Goal: Information Seeking & Learning: Find specific page/section

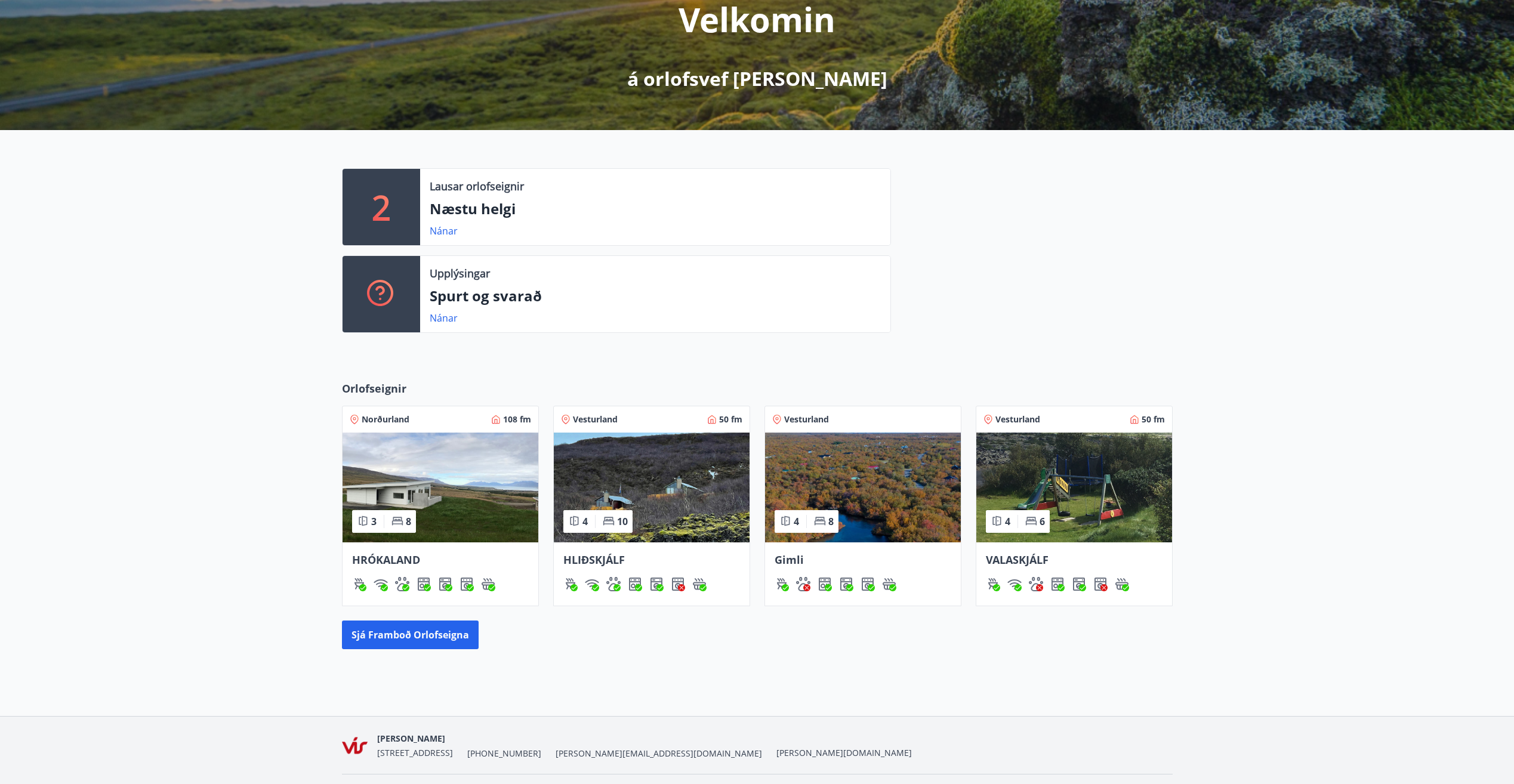
scroll to position [200, 0]
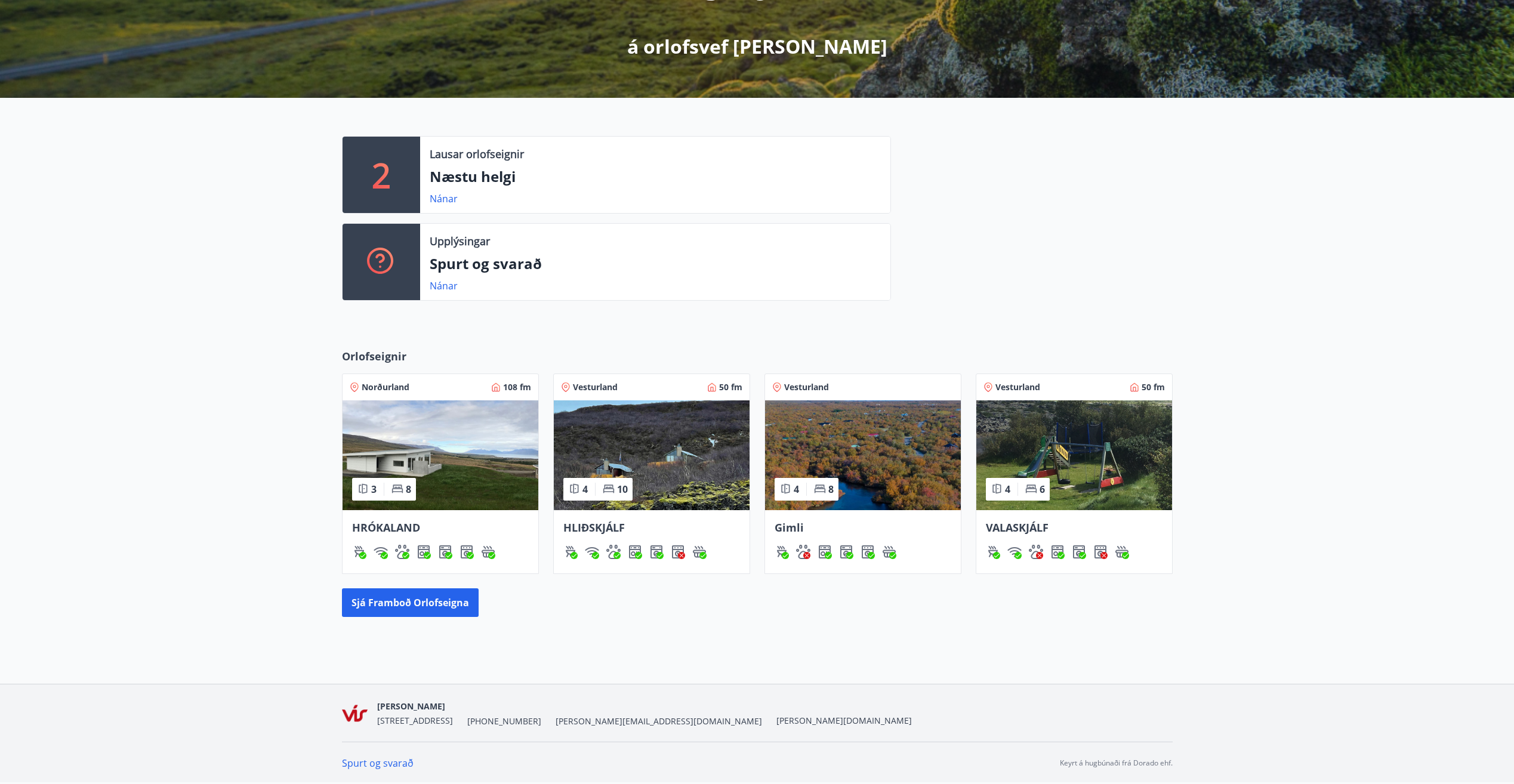
click at [455, 463] on img at bounding box center [440, 455] width 196 height 110
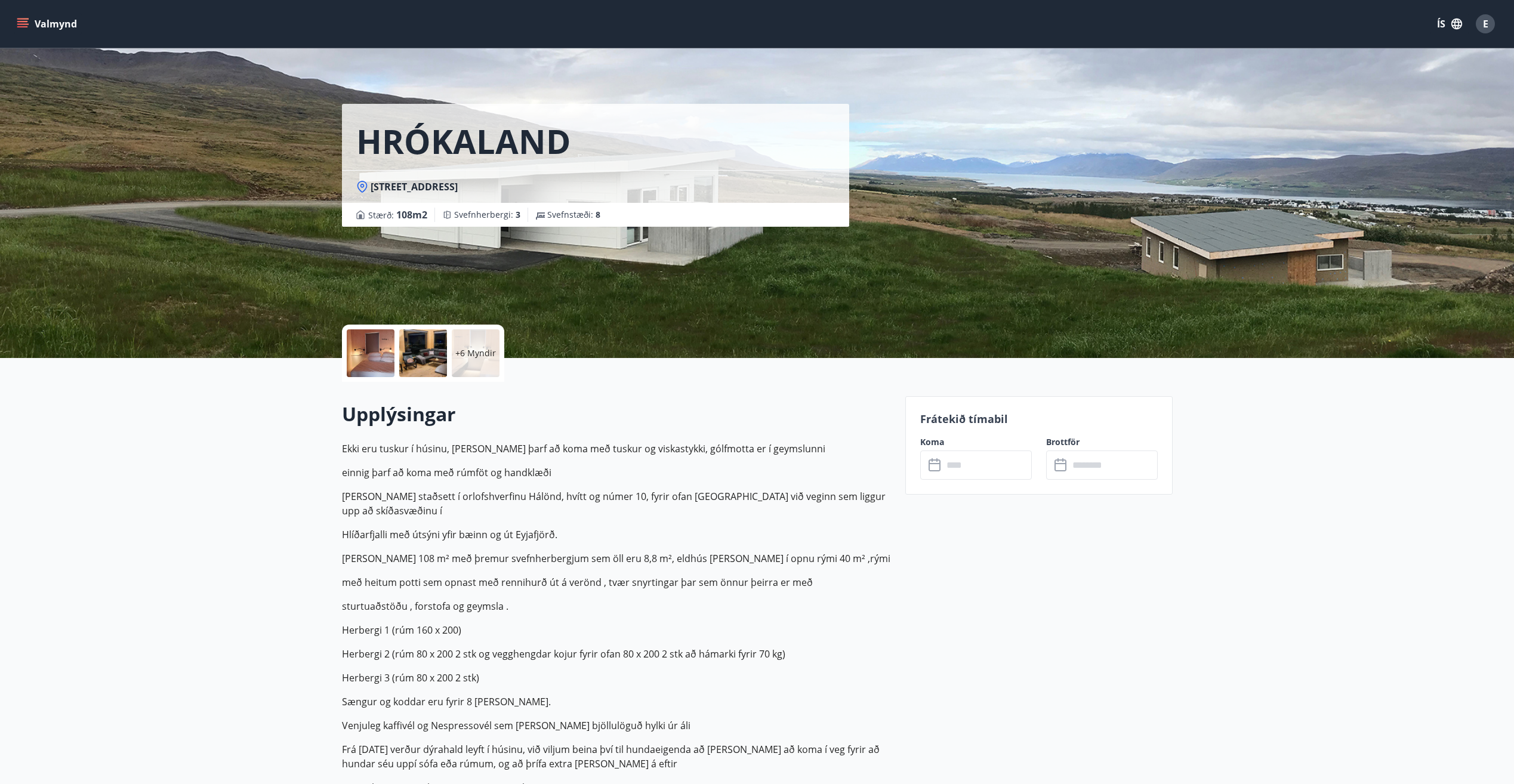
click at [474, 355] on p "+6 Myndir" at bounding box center [475, 352] width 41 height 12
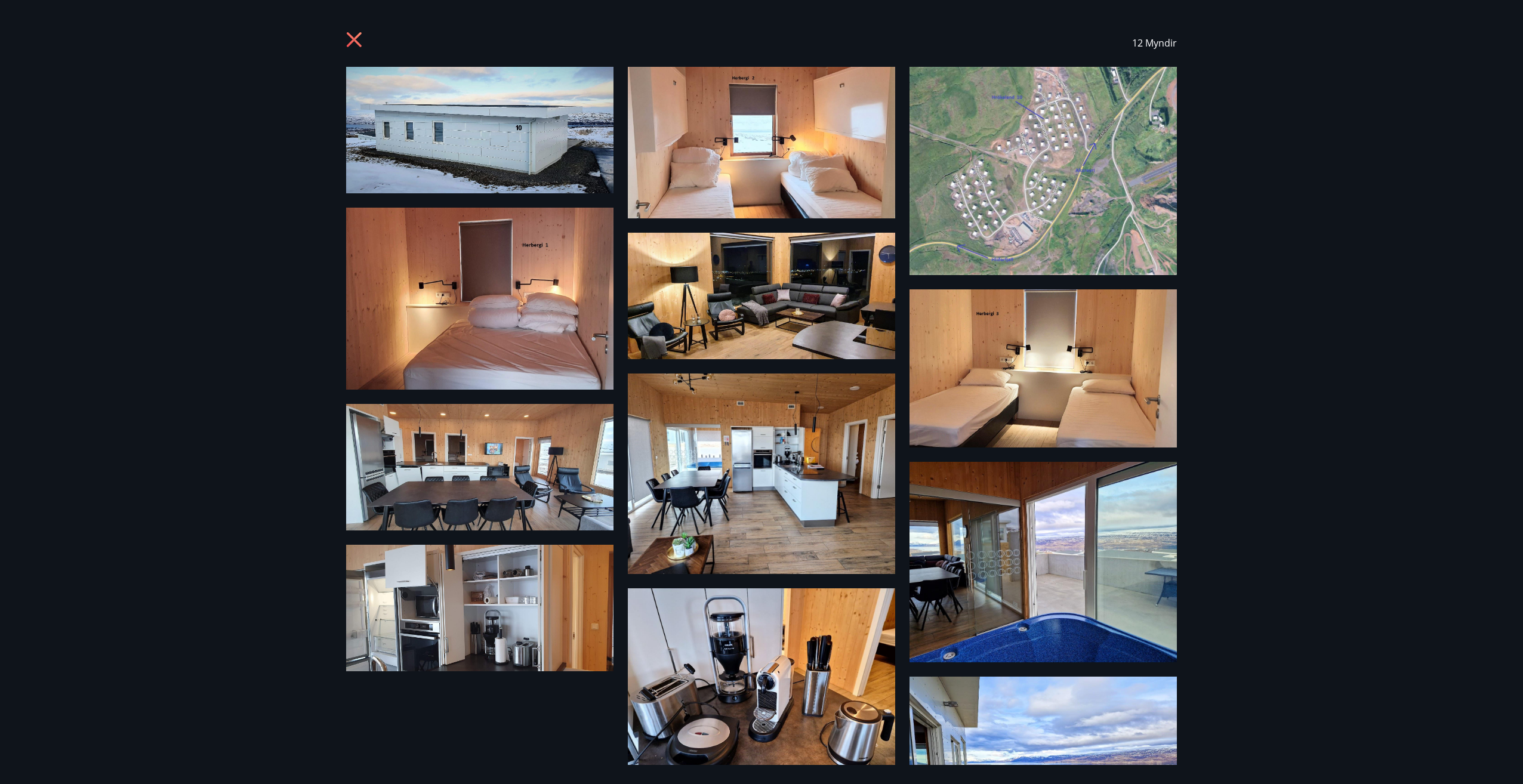
click at [352, 38] on icon at bounding box center [354, 39] width 15 height 15
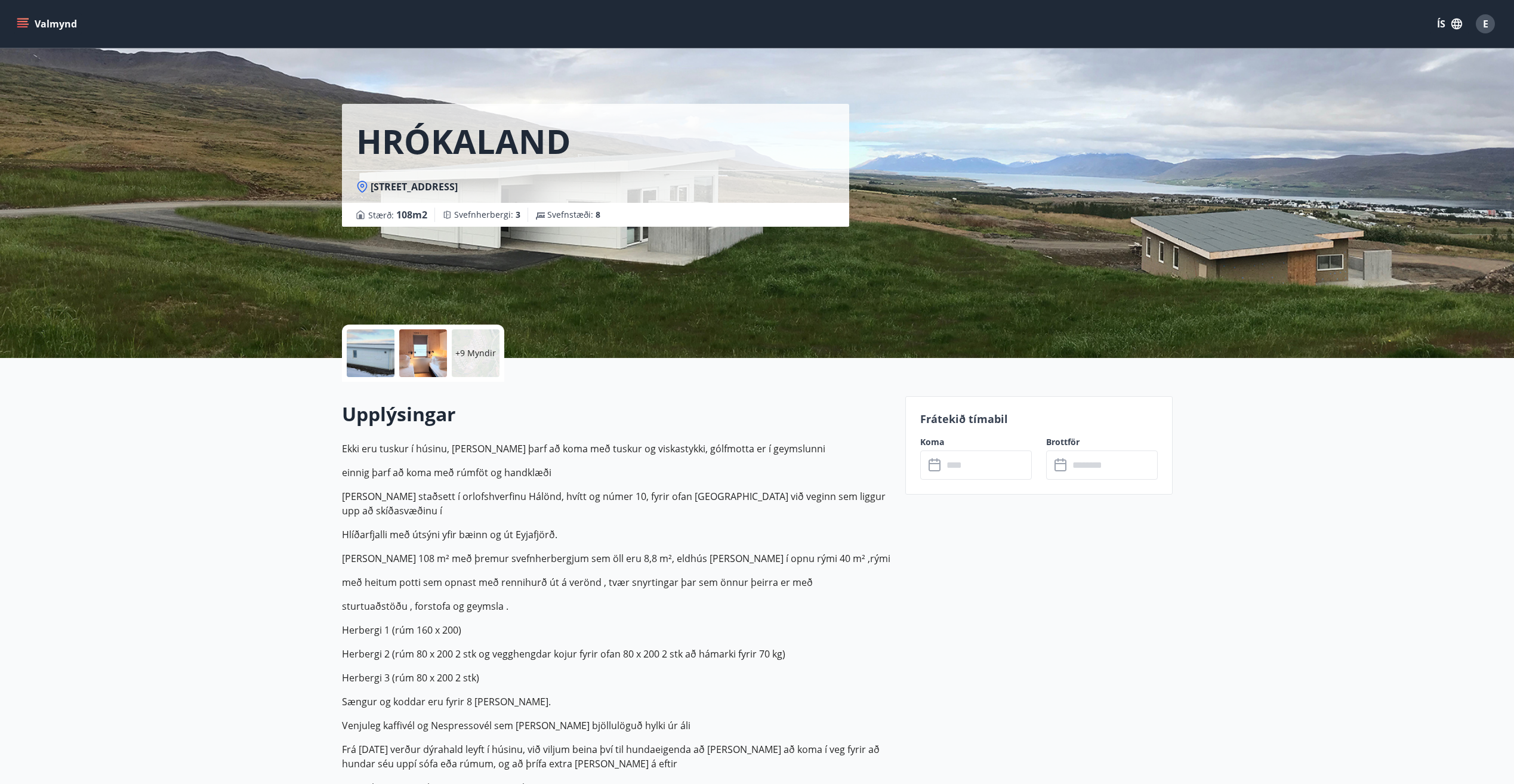
scroll to position [200, 0]
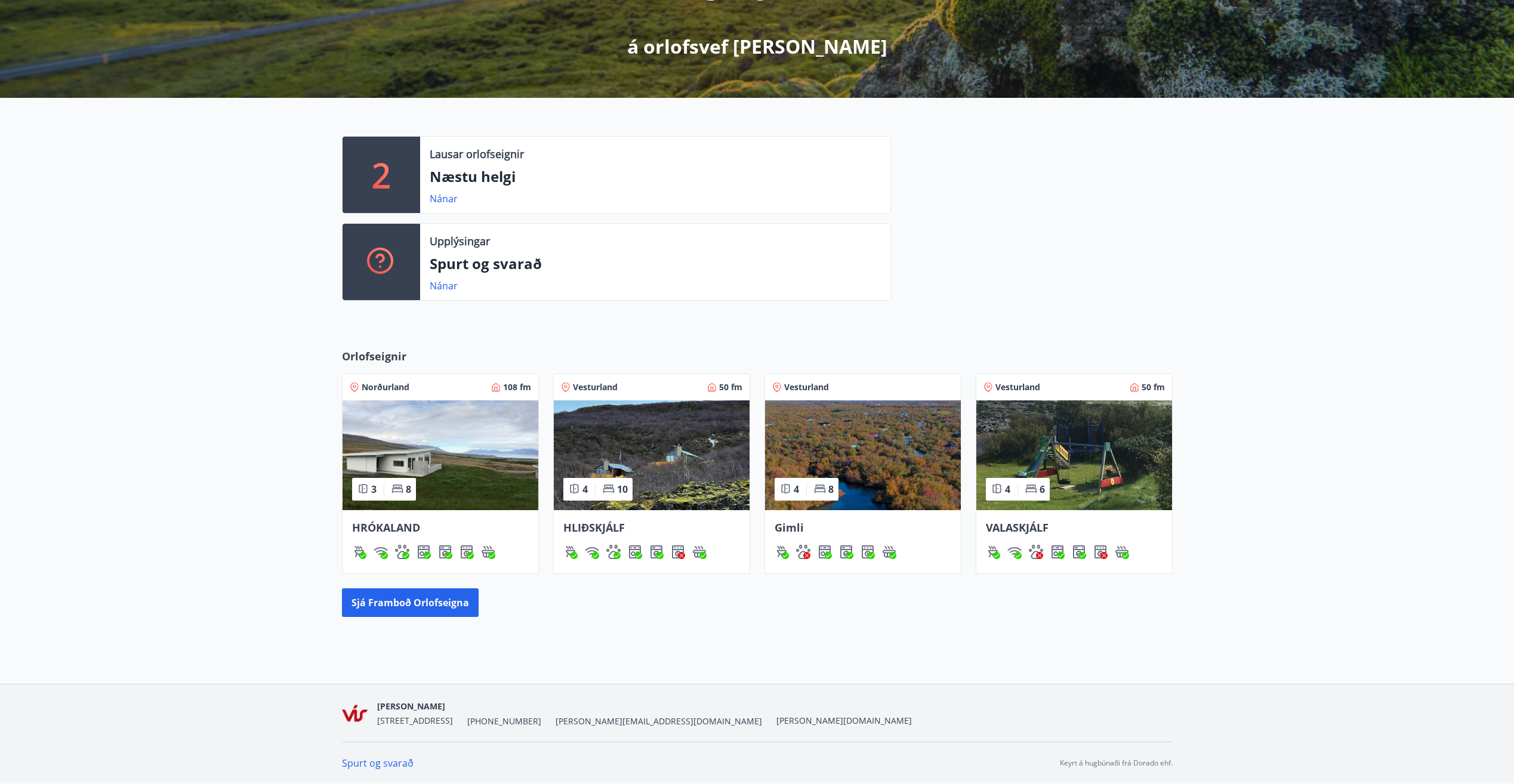
click at [650, 439] on img at bounding box center [652, 455] width 196 height 110
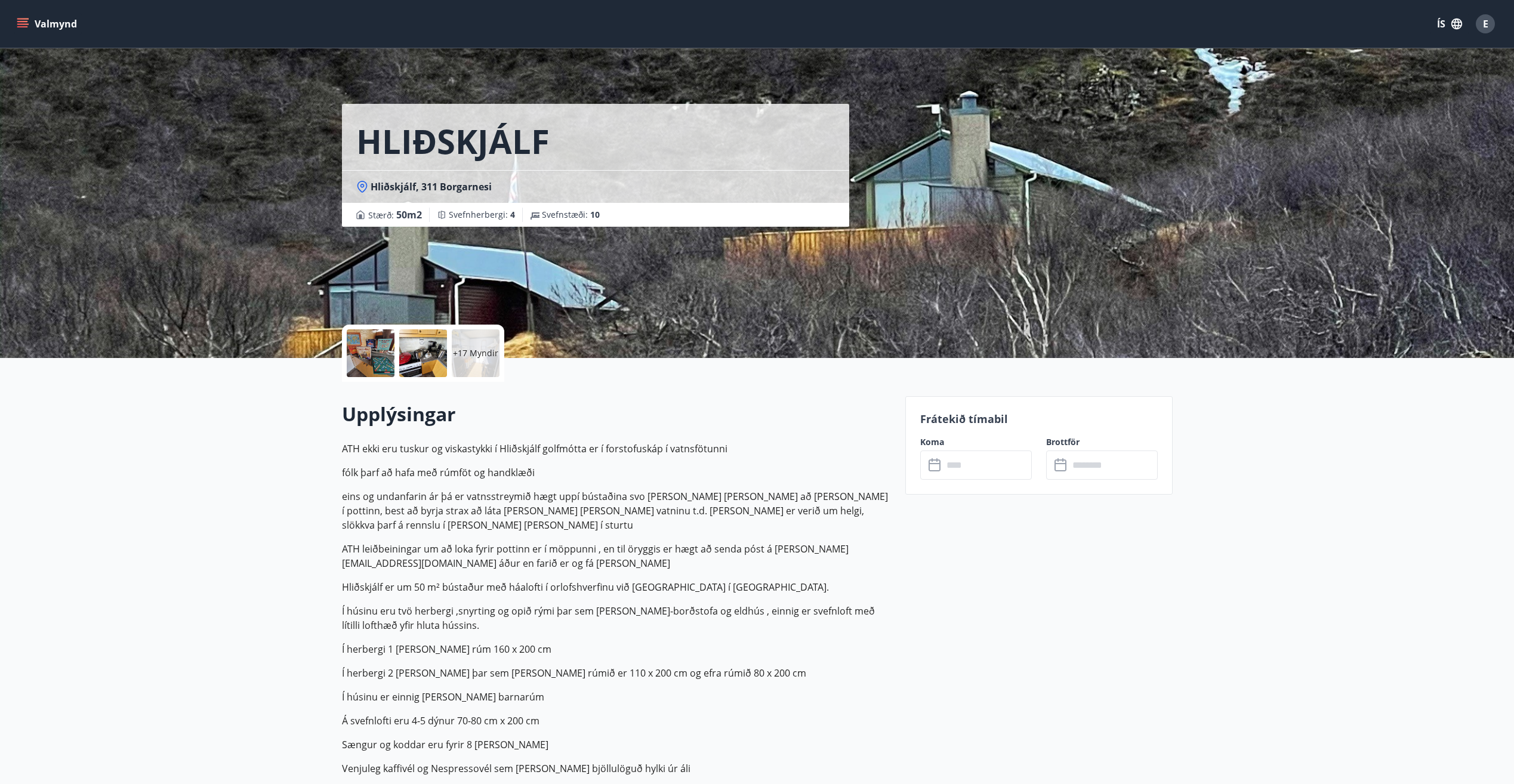
click at [465, 358] on p "+17 Myndir" at bounding box center [475, 352] width 45 height 12
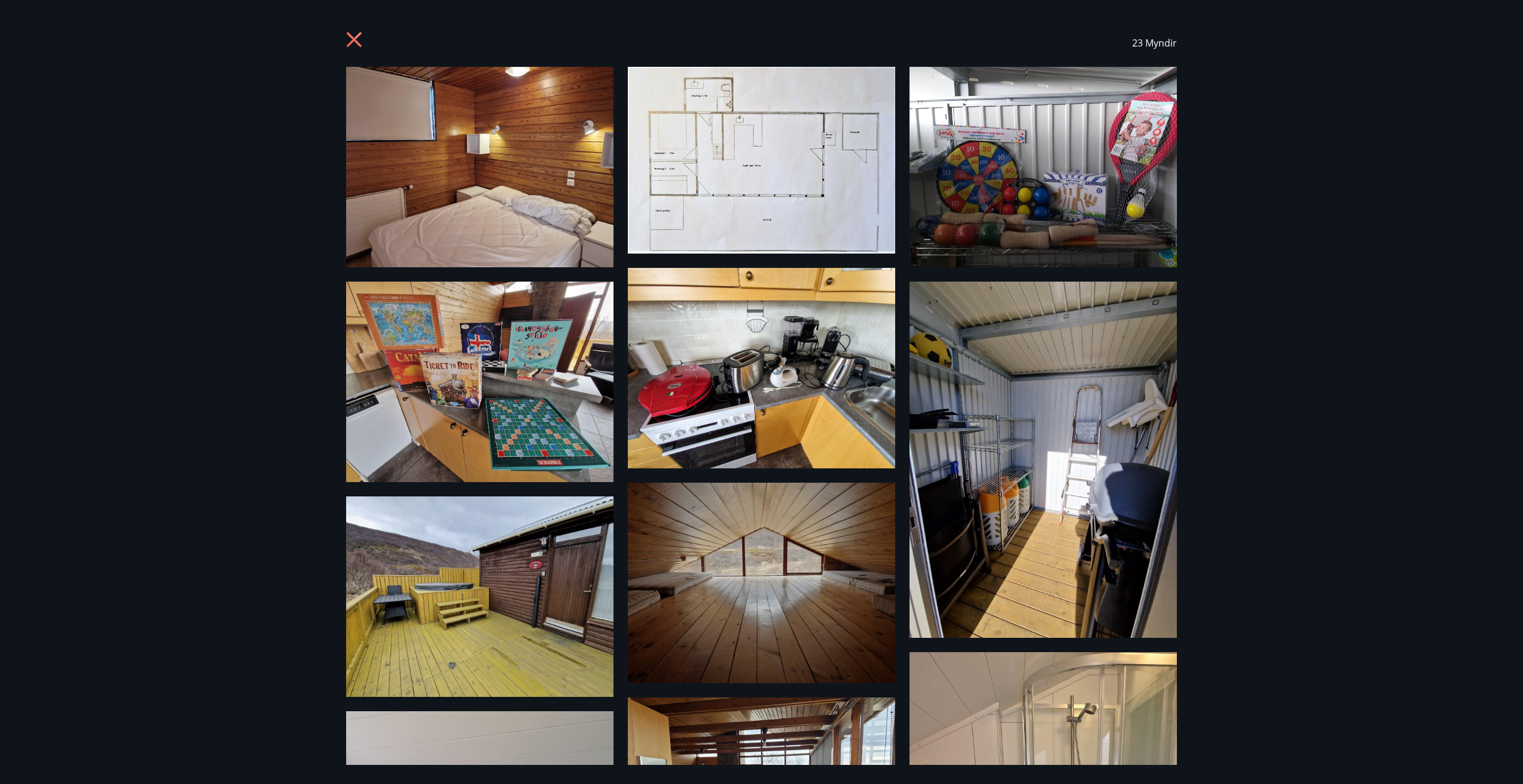
click at [354, 34] on icon at bounding box center [356, 42] width 19 height 19
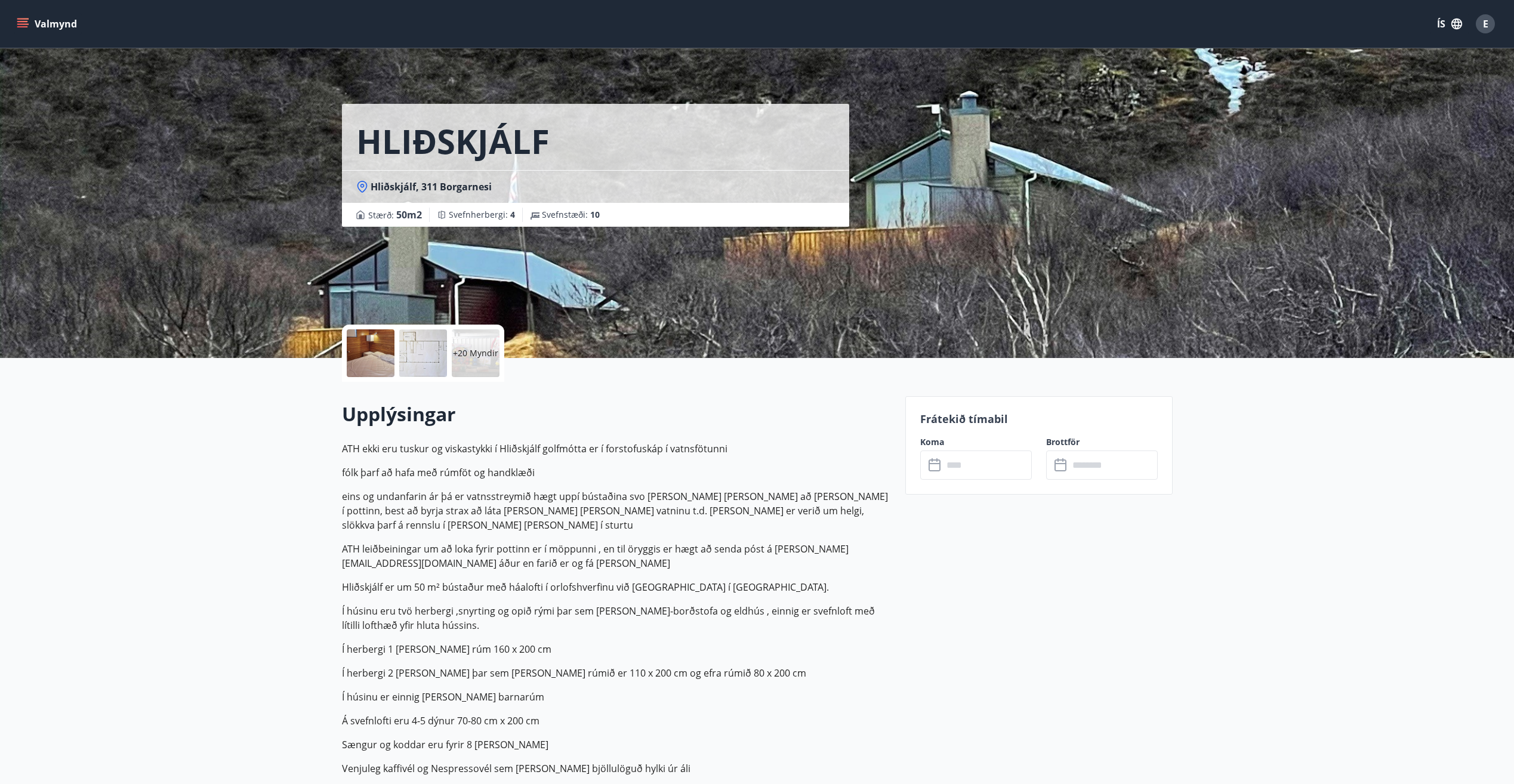
scroll to position [200, 0]
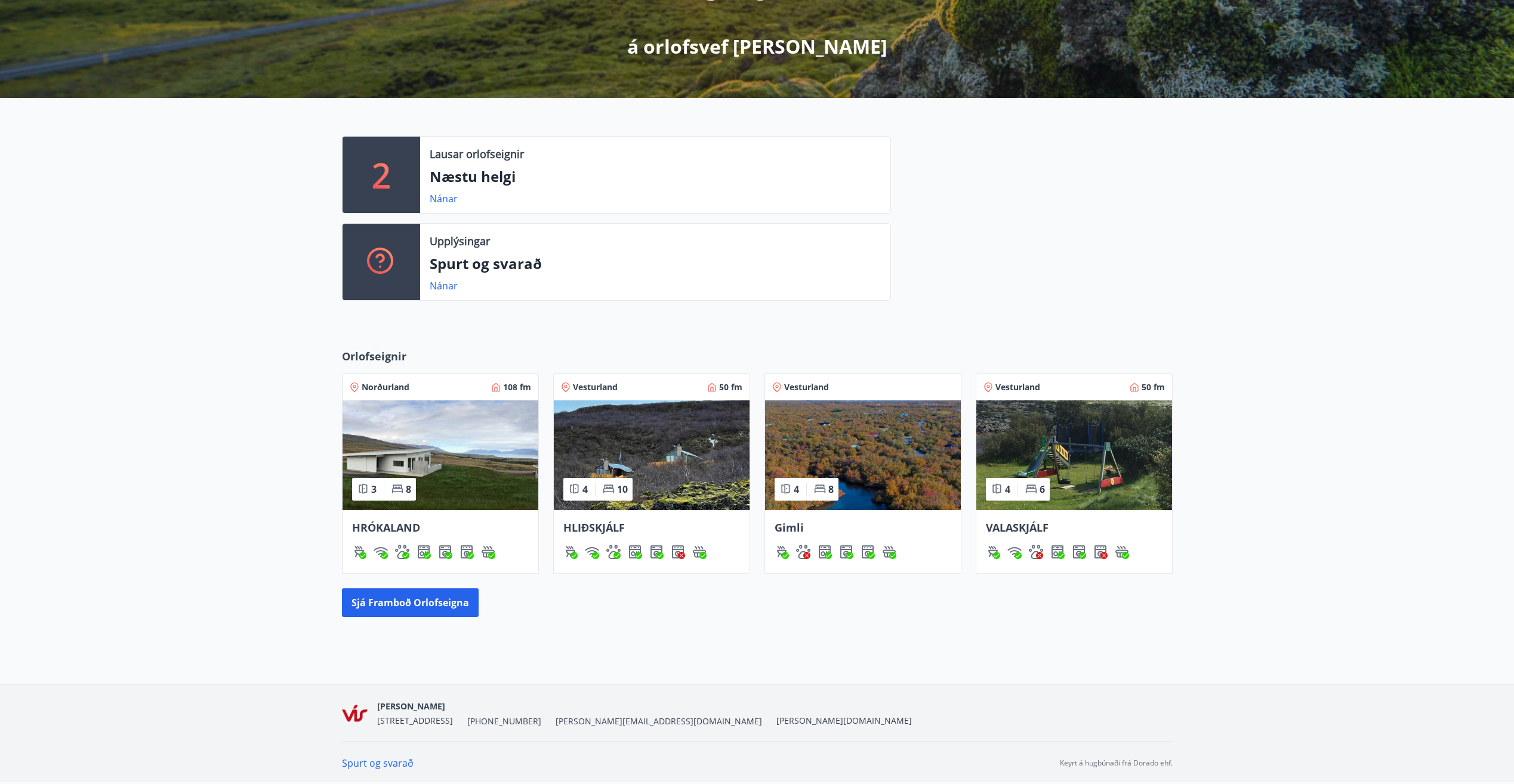
click at [851, 446] on img at bounding box center [862, 455] width 196 height 110
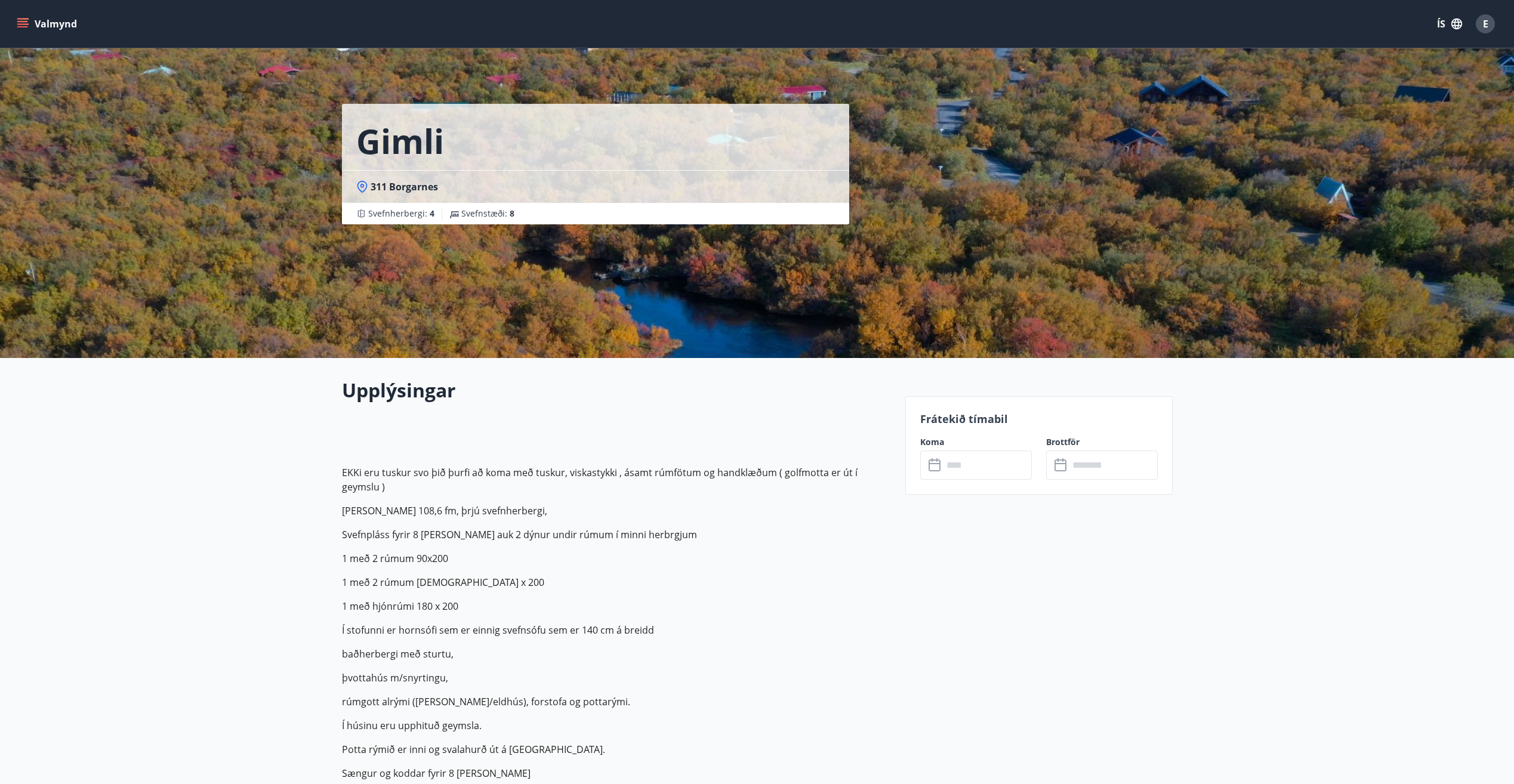
scroll to position [200, 0]
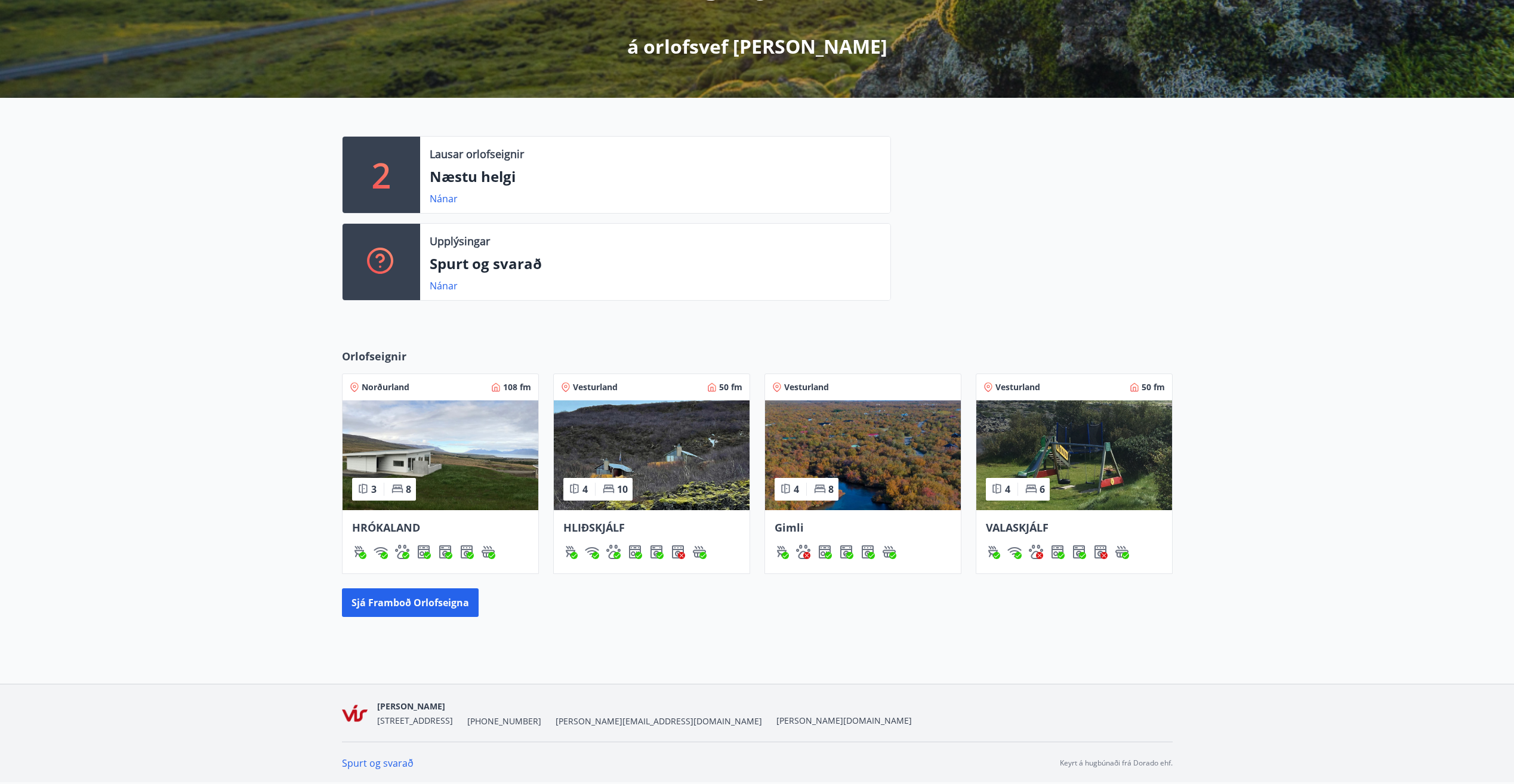
click at [1094, 461] on img at bounding box center [1074, 455] width 196 height 110
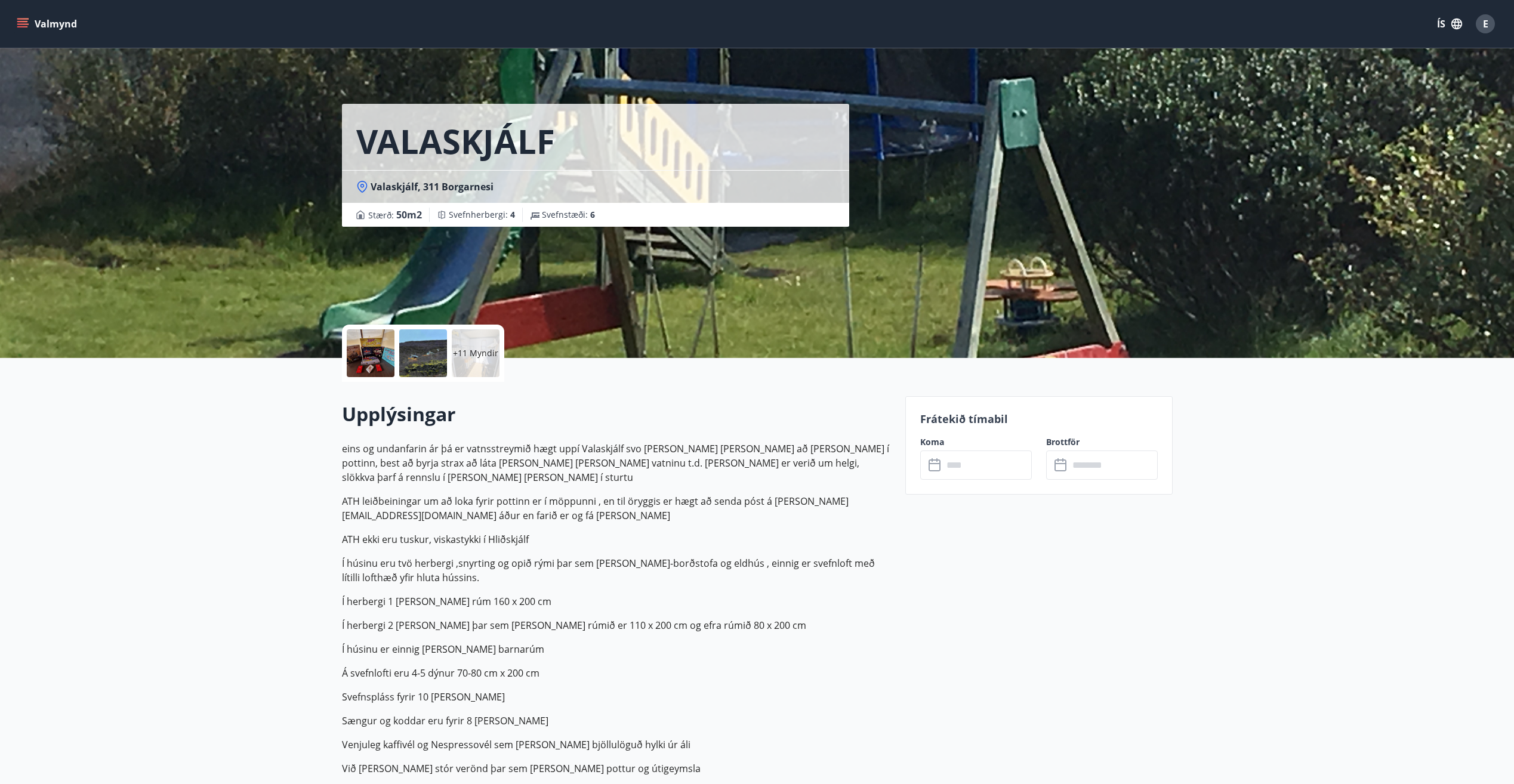
click at [380, 349] on div at bounding box center [371, 353] width 48 height 48
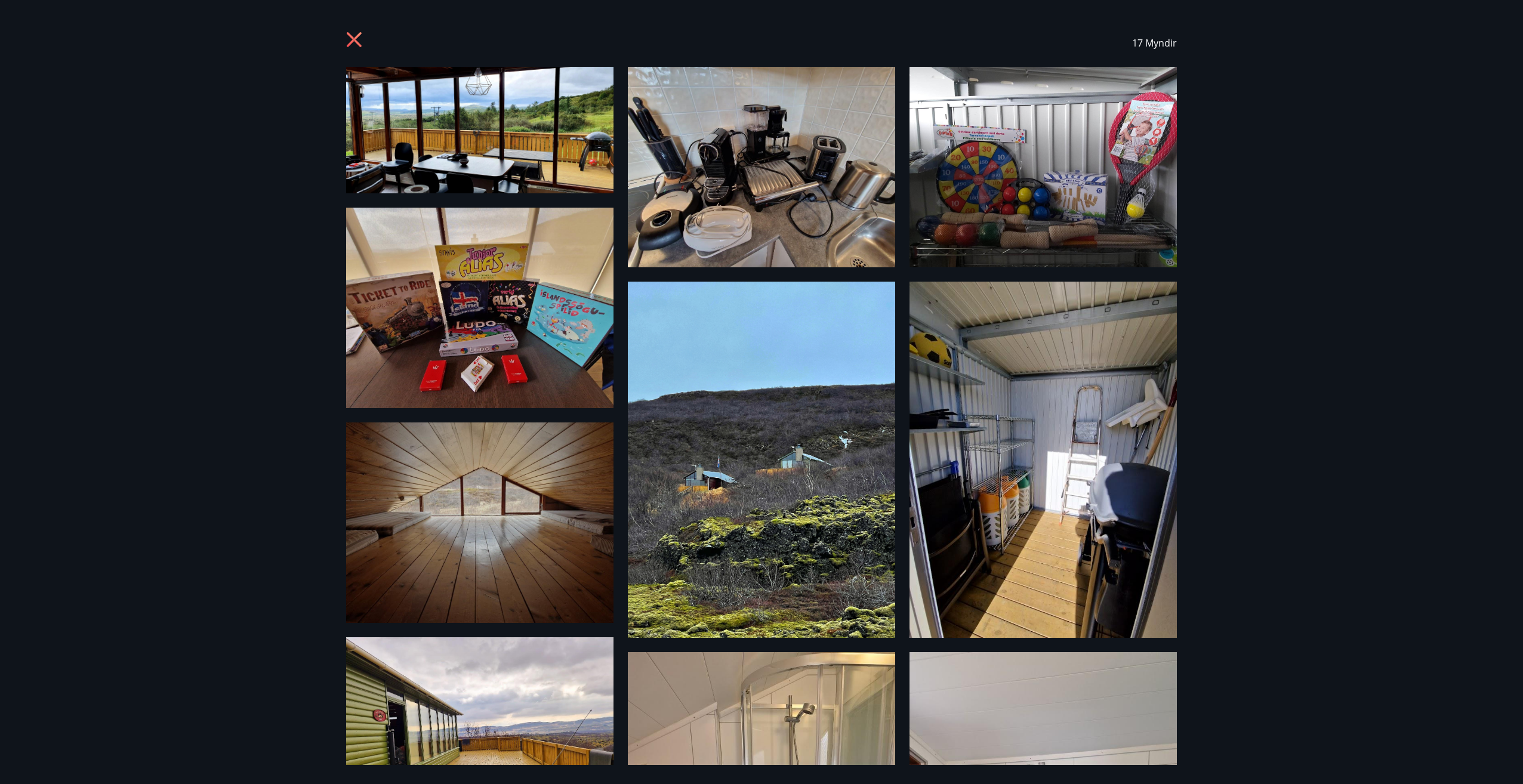
click at [347, 36] on icon at bounding box center [356, 42] width 19 height 19
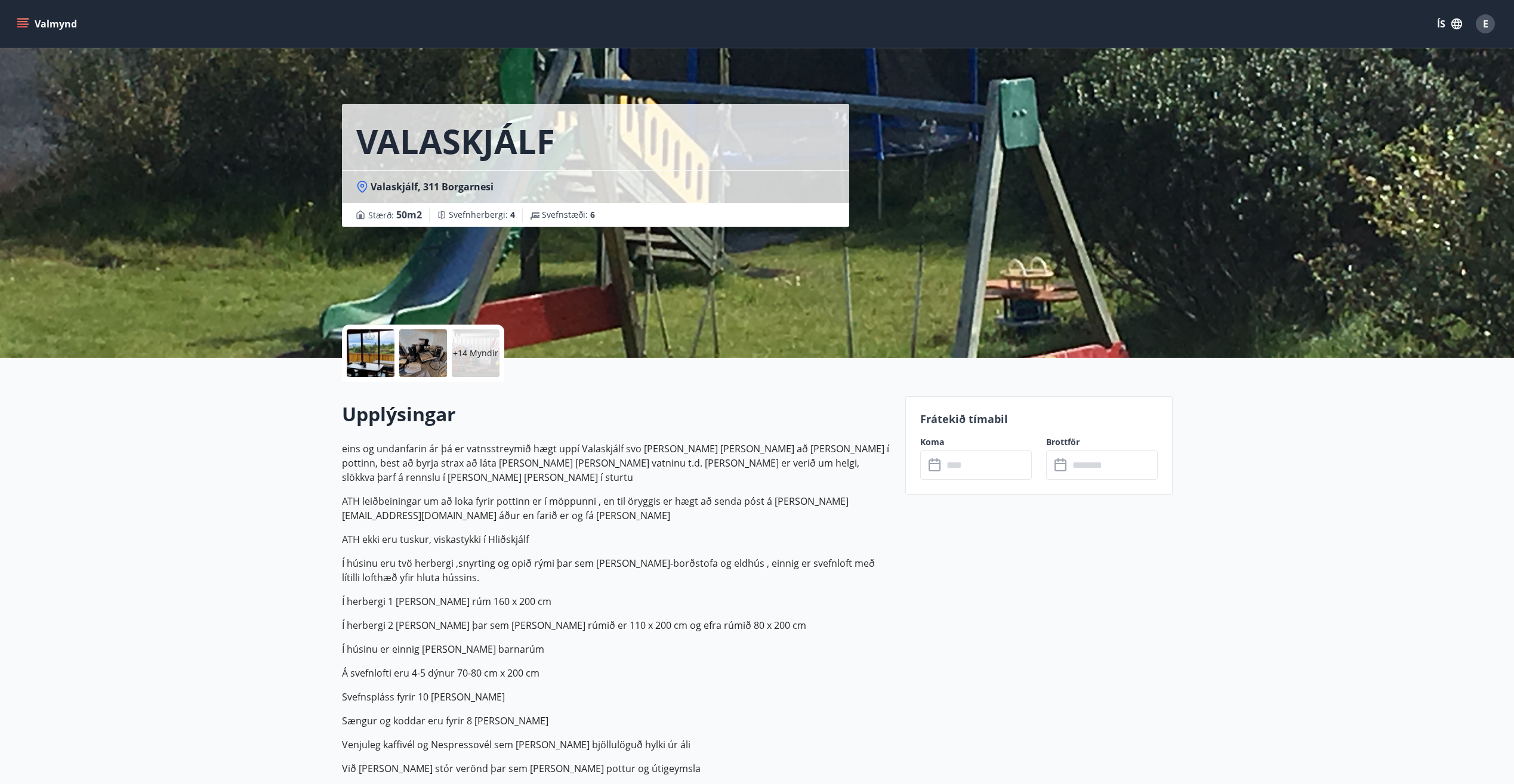
click at [45, 16] on button "Valmynd" at bounding box center [48, 24] width 67 height 21
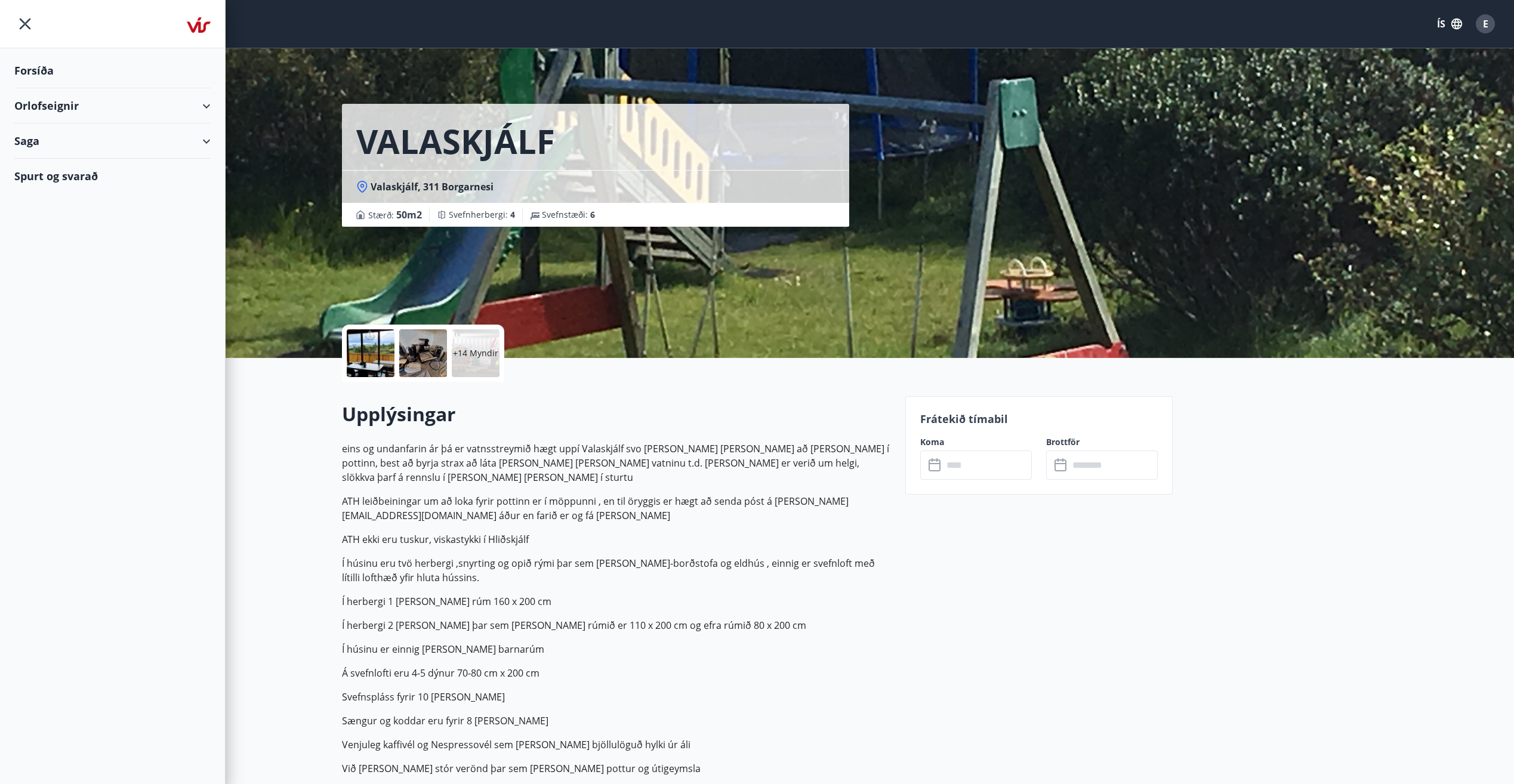
click at [38, 67] on div "Forsíða" at bounding box center [112, 71] width 197 height 35
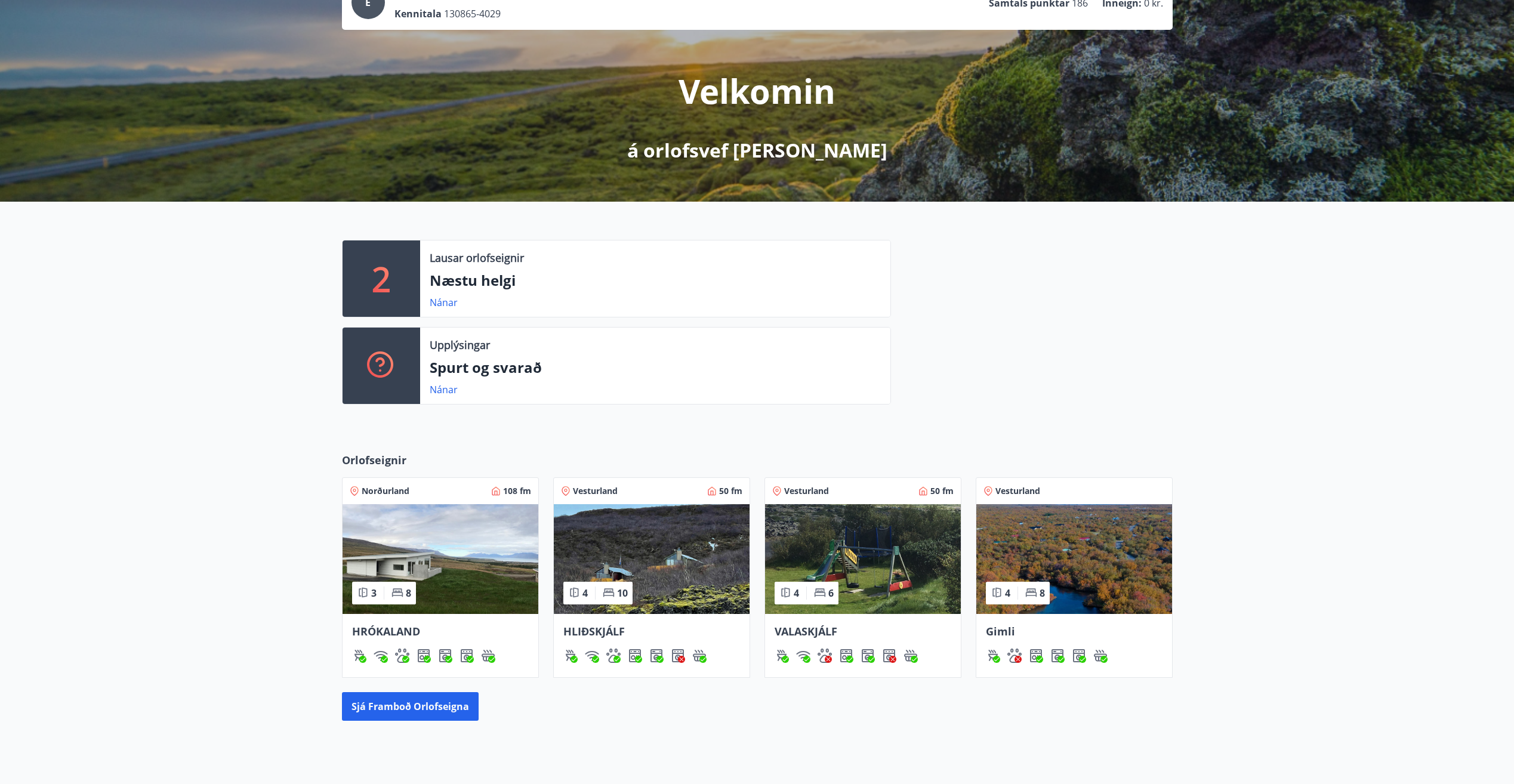
scroll to position [200, 0]
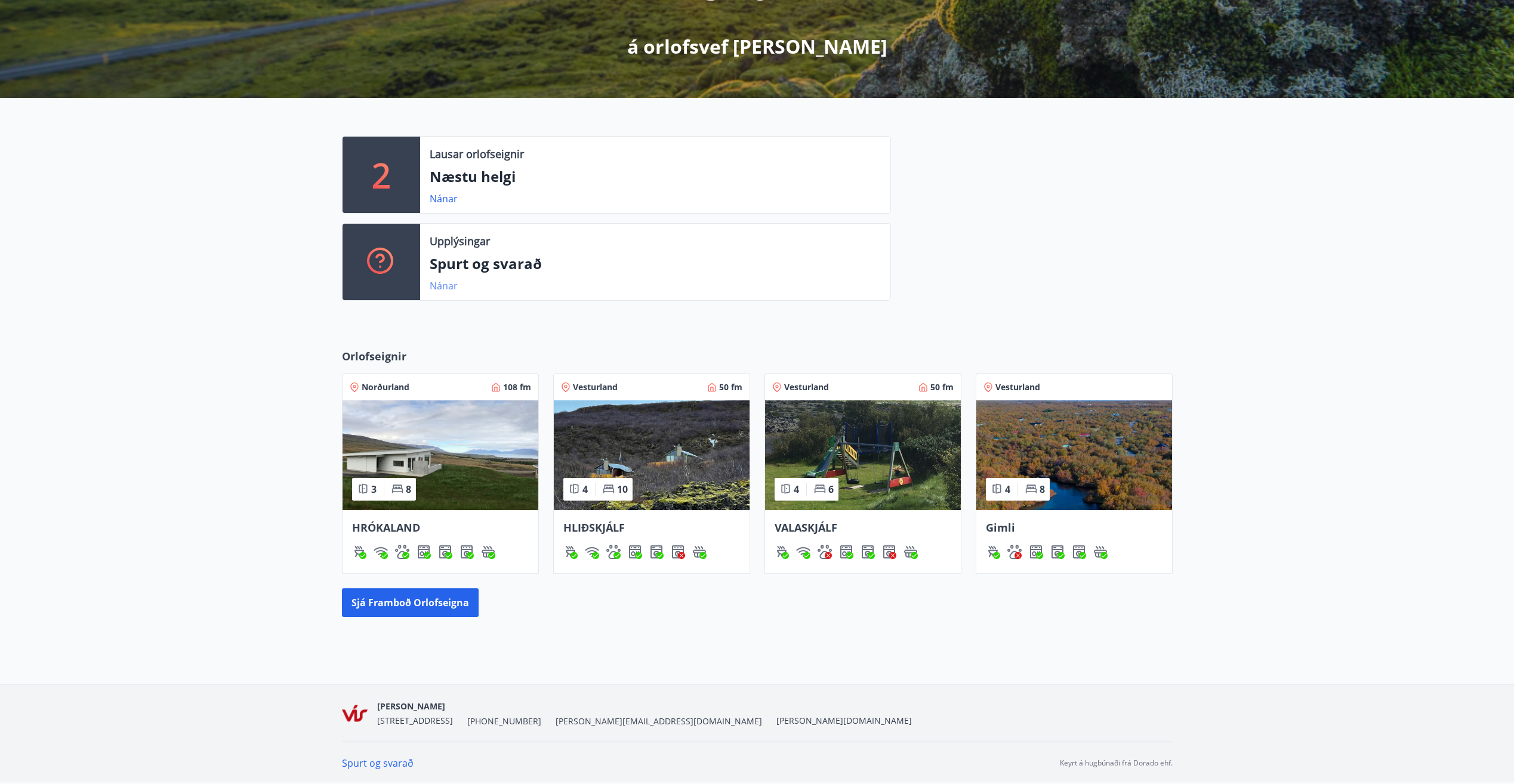
click at [443, 285] on link "Nánar" at bounding box center [444, 286] width 28 height 13
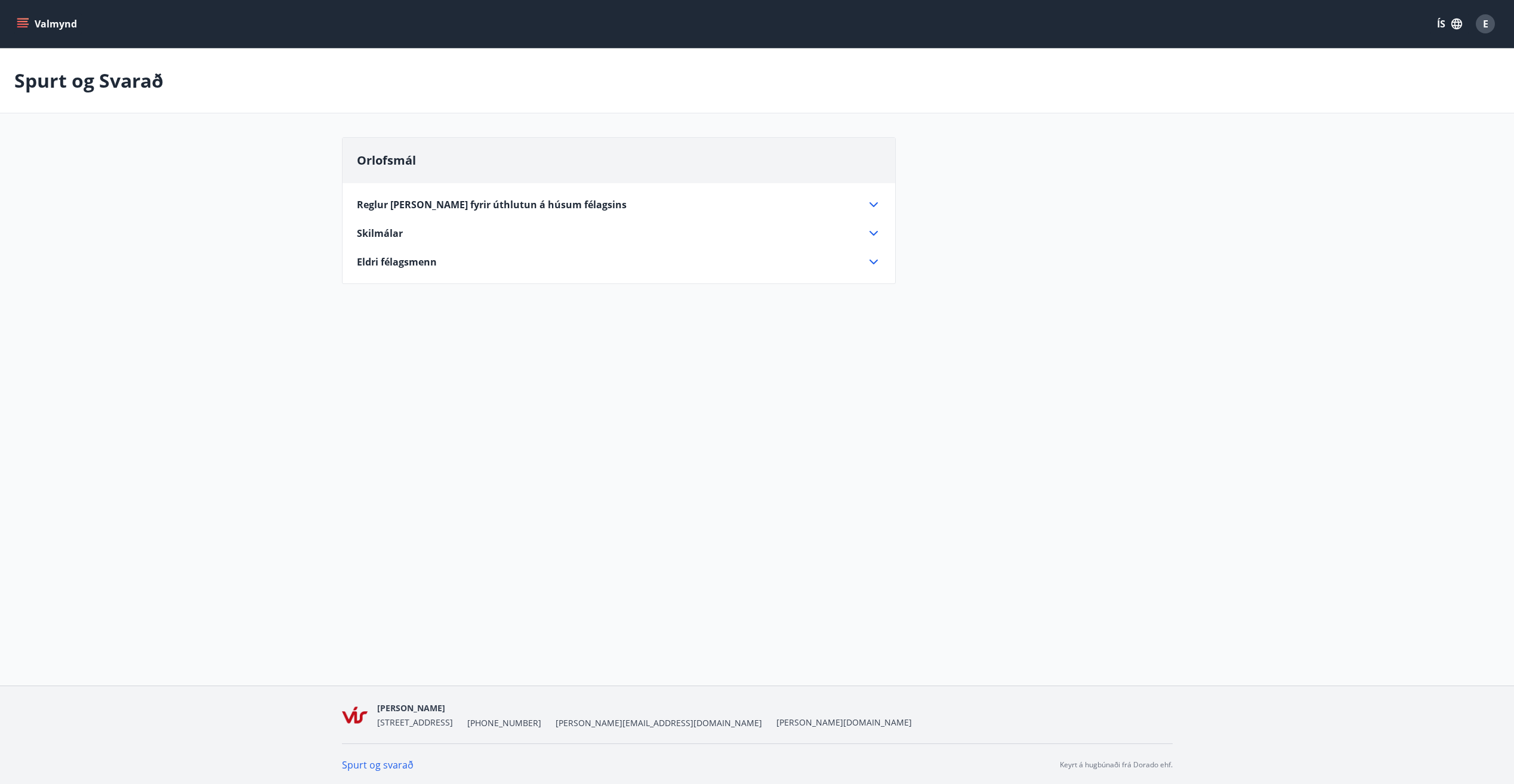
click at [869, 205] on icon at bounding box center [874, 204] width 14 height 14
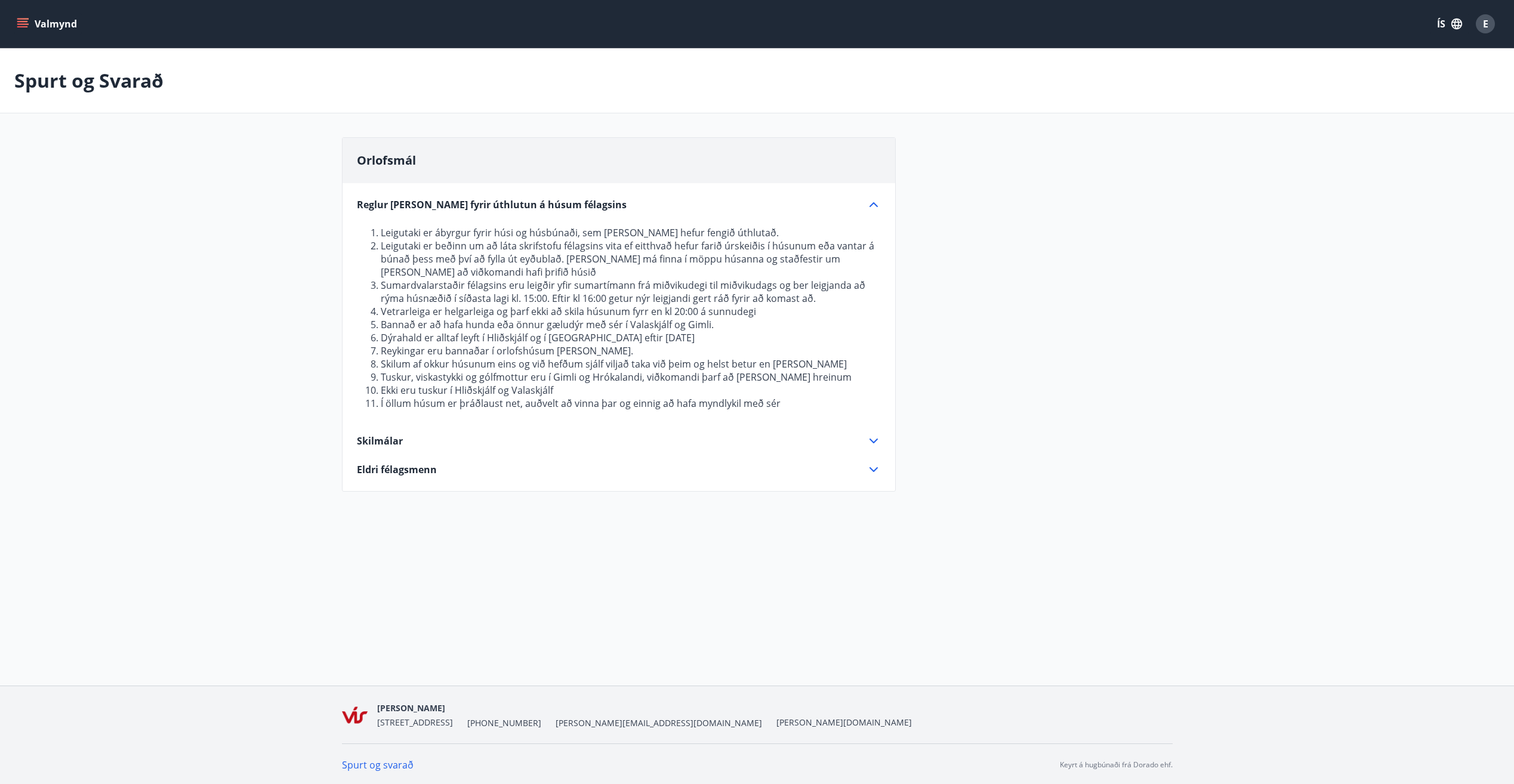
click at [526, 372] on li "Tuskur, viskastykki og gólfmottur eru í Gimli og Hrókalandi, viðkomandi þarf að…" at bounding box center [630, 377] width 500 height 13
click at [381, 386] on li "Ekki eru tuskur í Hliðskjálf og Valaskjálf" at bounding box center [630, 390] width 500 height 13
click at [388, 378] on li "Tuskur, viskastykki og gólfmottur eru í Gimli og Hrókalandi, viðkomandi þarf að…" at bounding box center [630, 377] width 500 height 13
drag, startPoint x: 400, startPoint y: 377, endPoint x: 536, endPoint y: 376, distance: 136.0
click at [536, 376] on li "Tuskur, viskastykki og gólfmottur eru í Gimli og Hrókalandi, viðkomandi þarf að…" at bounding box center [630, 377] width 500 height 13
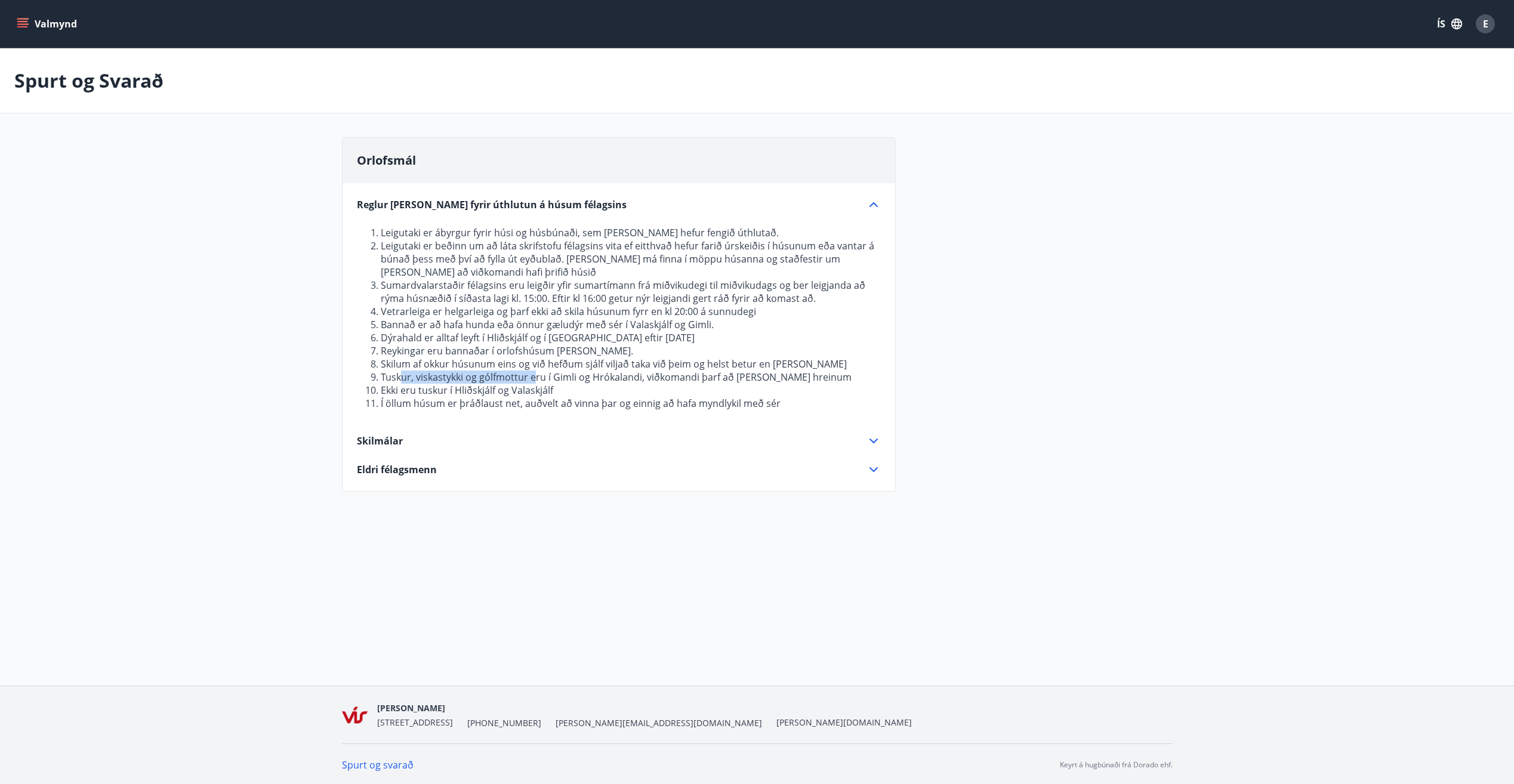
scroll to position [2, 0]
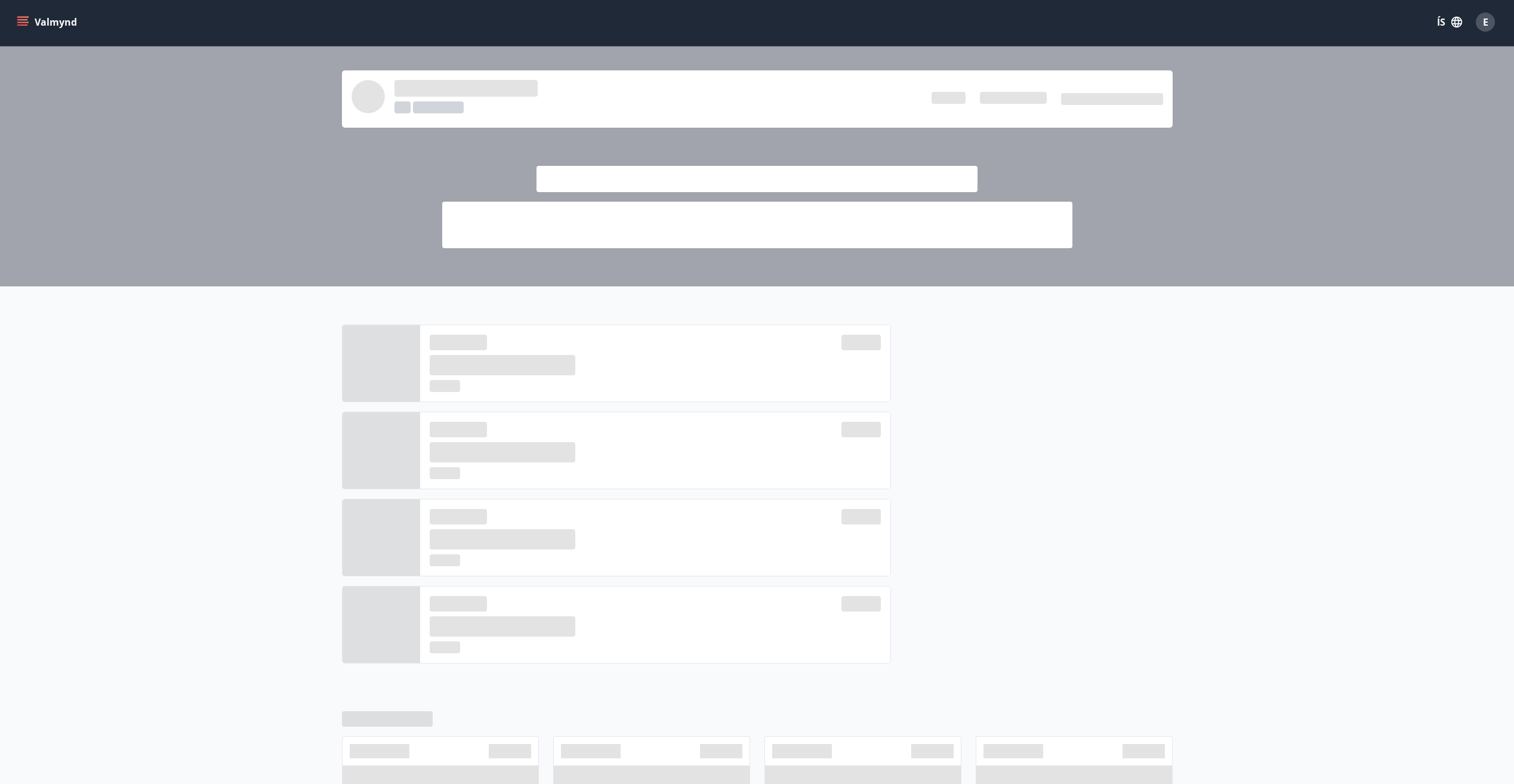
scroll to position [200, 0]
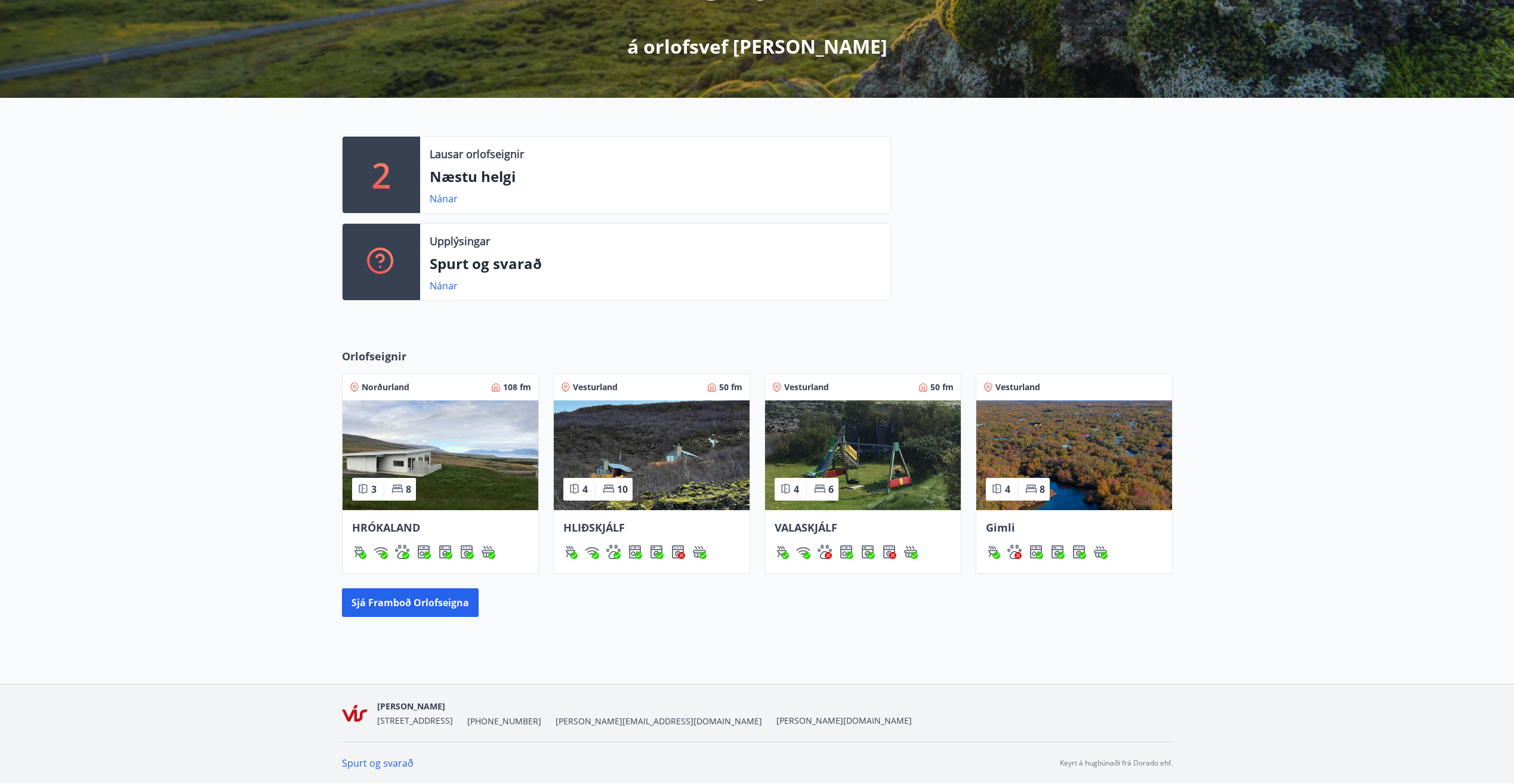
click at [501, 268] on p "Spurt og svarað" at bounding box center [655, 264] width 452 height 20
click at [450, 264] on p "Spurt og svarað" at bounding box center [655, 264] width 452 height 20
click at [446, 283] on link "Nánar" at bounding box center [444, 286] width 28 height 13
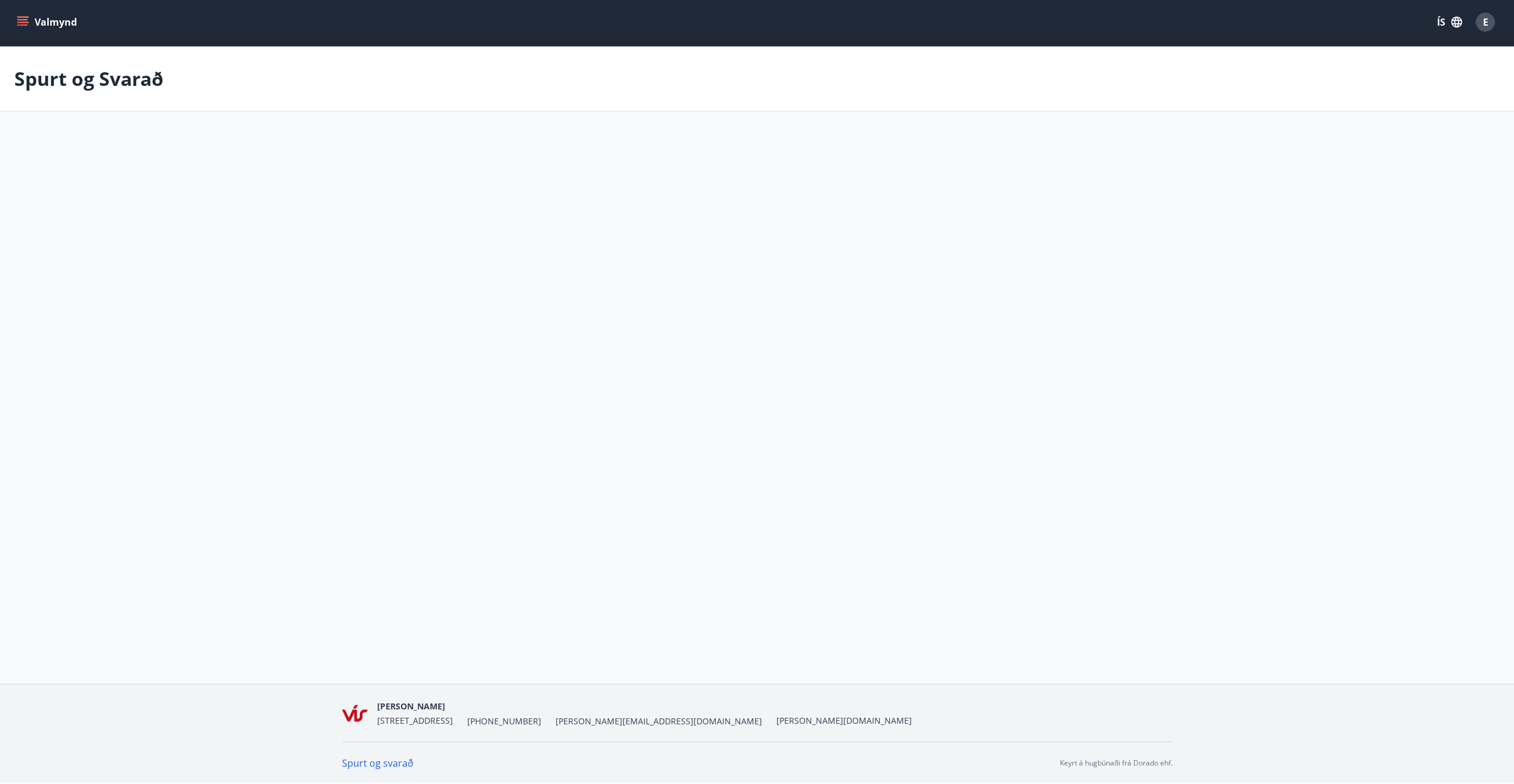
scroll to position [2, 0]
click at [875, 200] on icon at bounding box center [874, 203] width 14 height 14
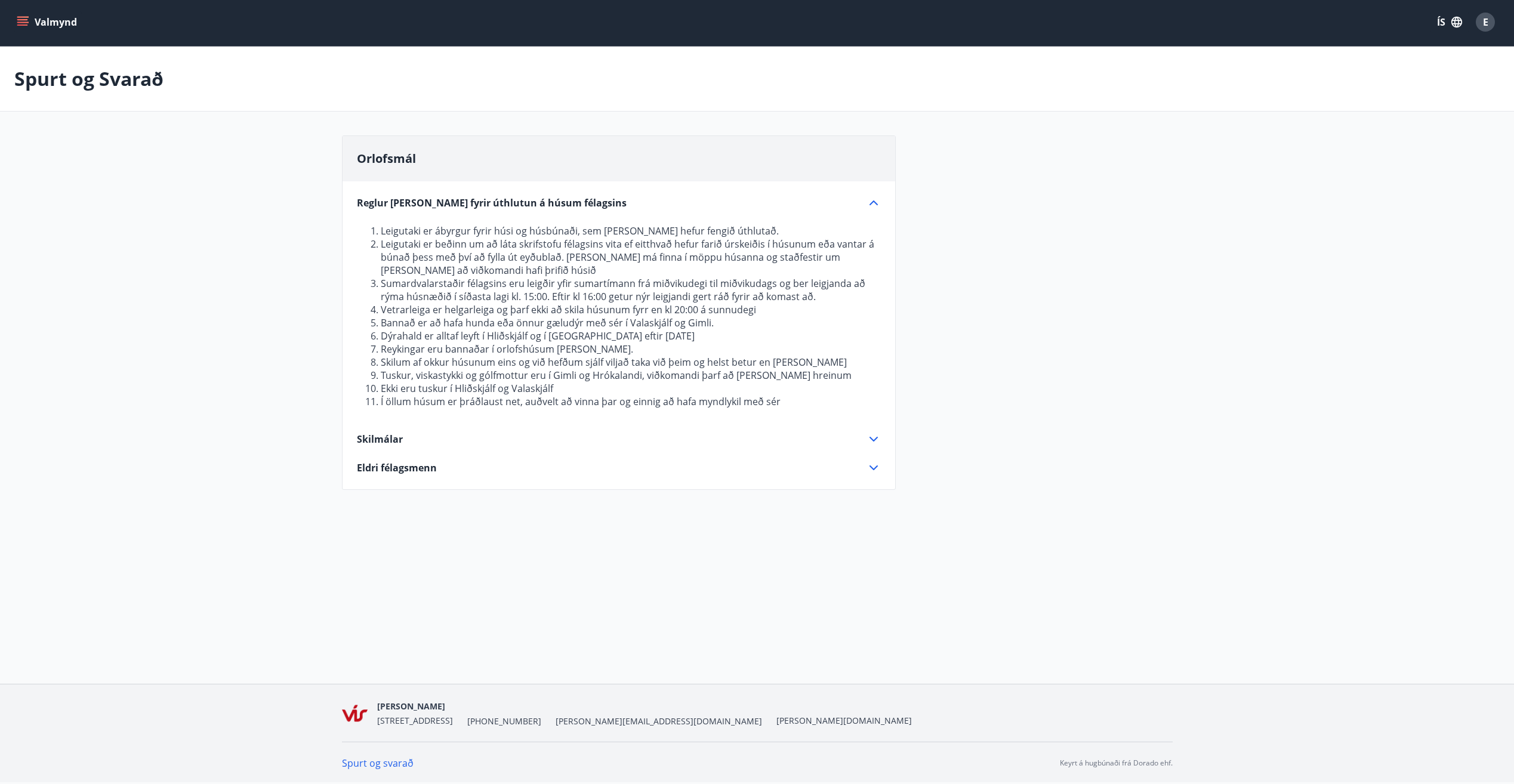
click at [876, 434] on icon at bounding box center [874, 439] width 14 height 14
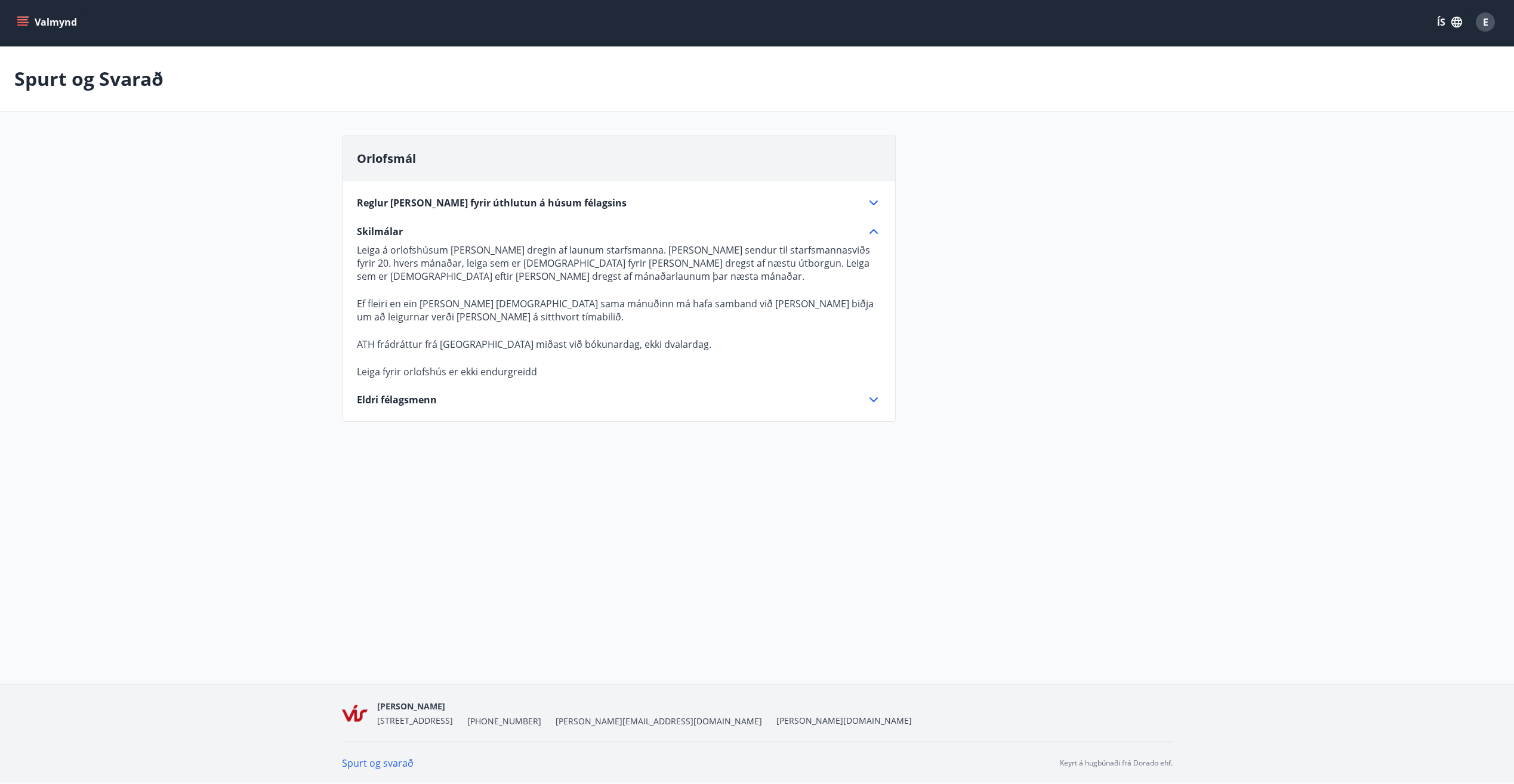
click at [870, 396] on icon at bounding box center [874, 400] width 14 height 14
